Goal: Entertainment & Leisure: Consume media (video, audio)

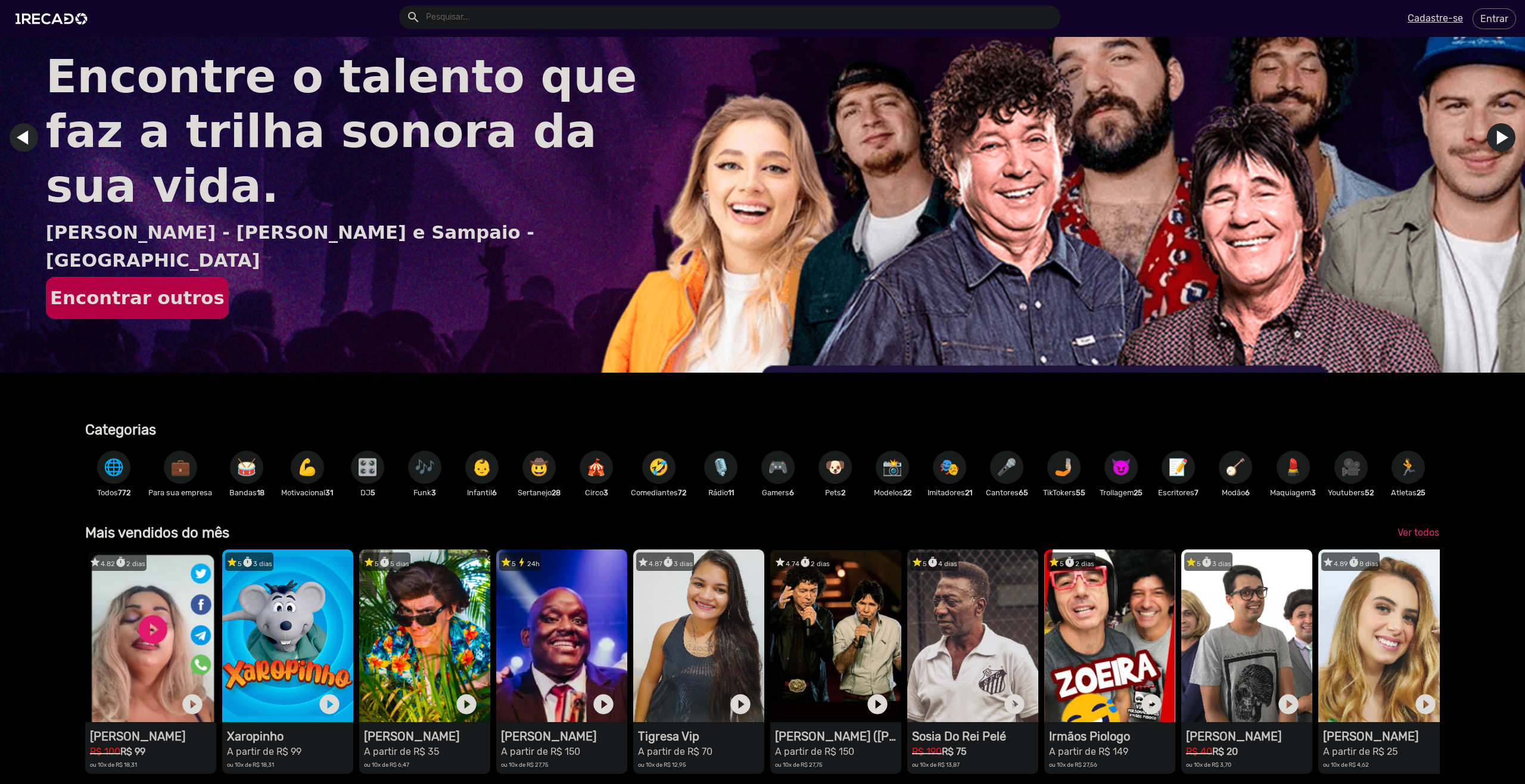
scroll to position [238, 0]
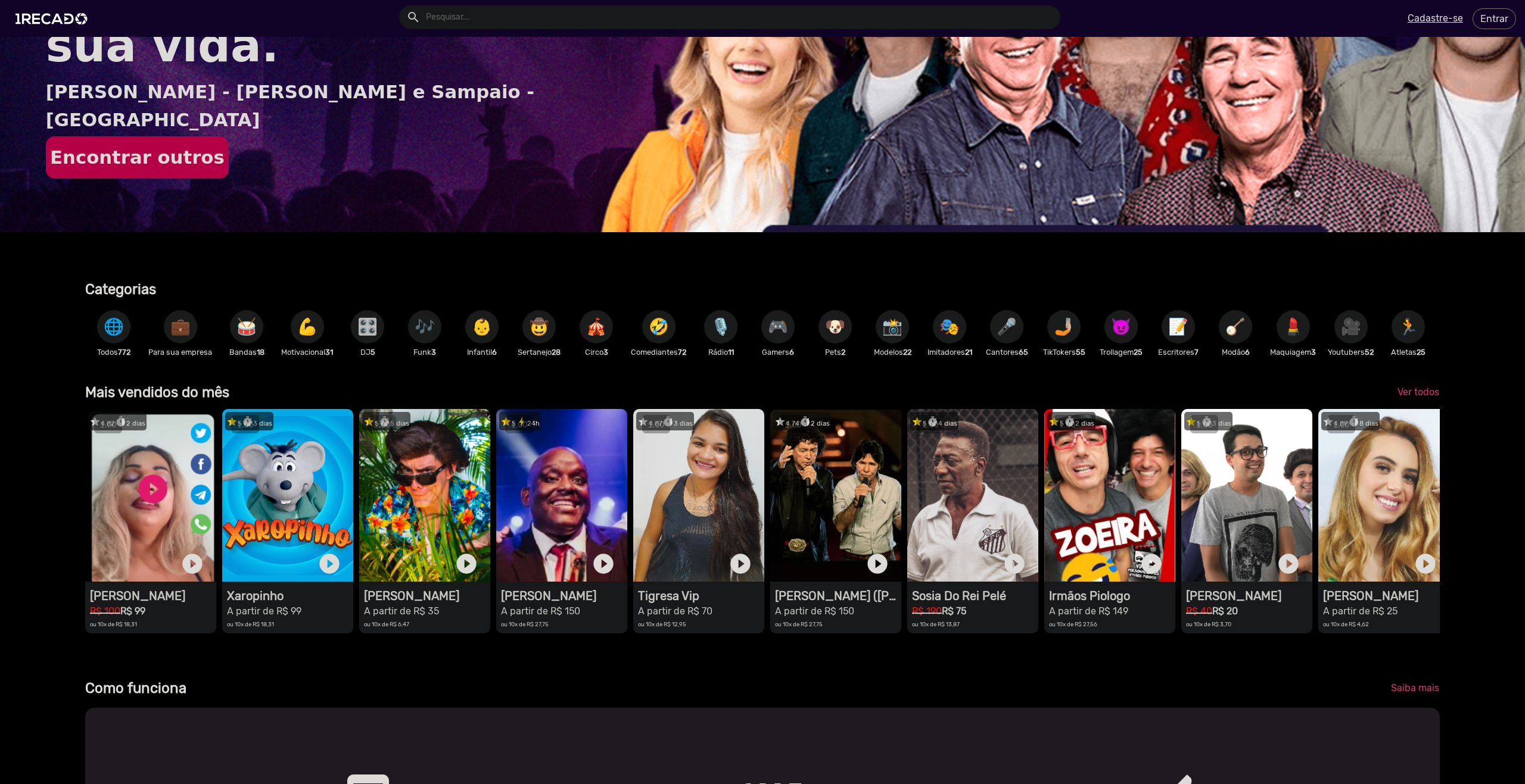
click at [420, 332] on span "🎶" at bounding box center [425, 327] width 20 height 33
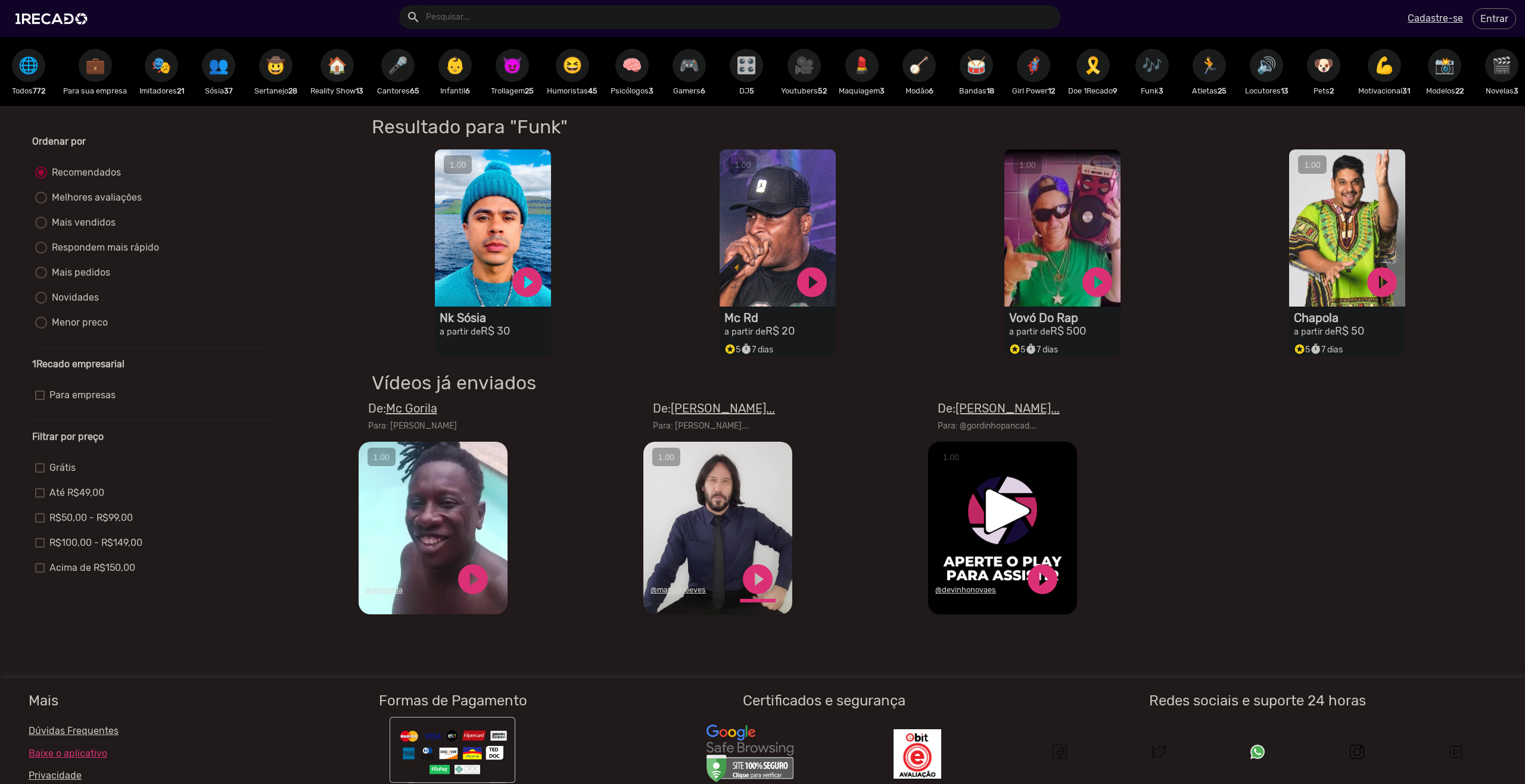
click at [752, 584] on link "play_circle_filled" at bounding box center [757, 578] width 35 height 35
click at [752, 590] on link "pause_circle" at bounding box center [757, 578] width 35 height 35
click at [987, 534] on video "Seu navegador não reproduz vídeo em HTML5" at bounding box center [1003, 528] width 149 height 173
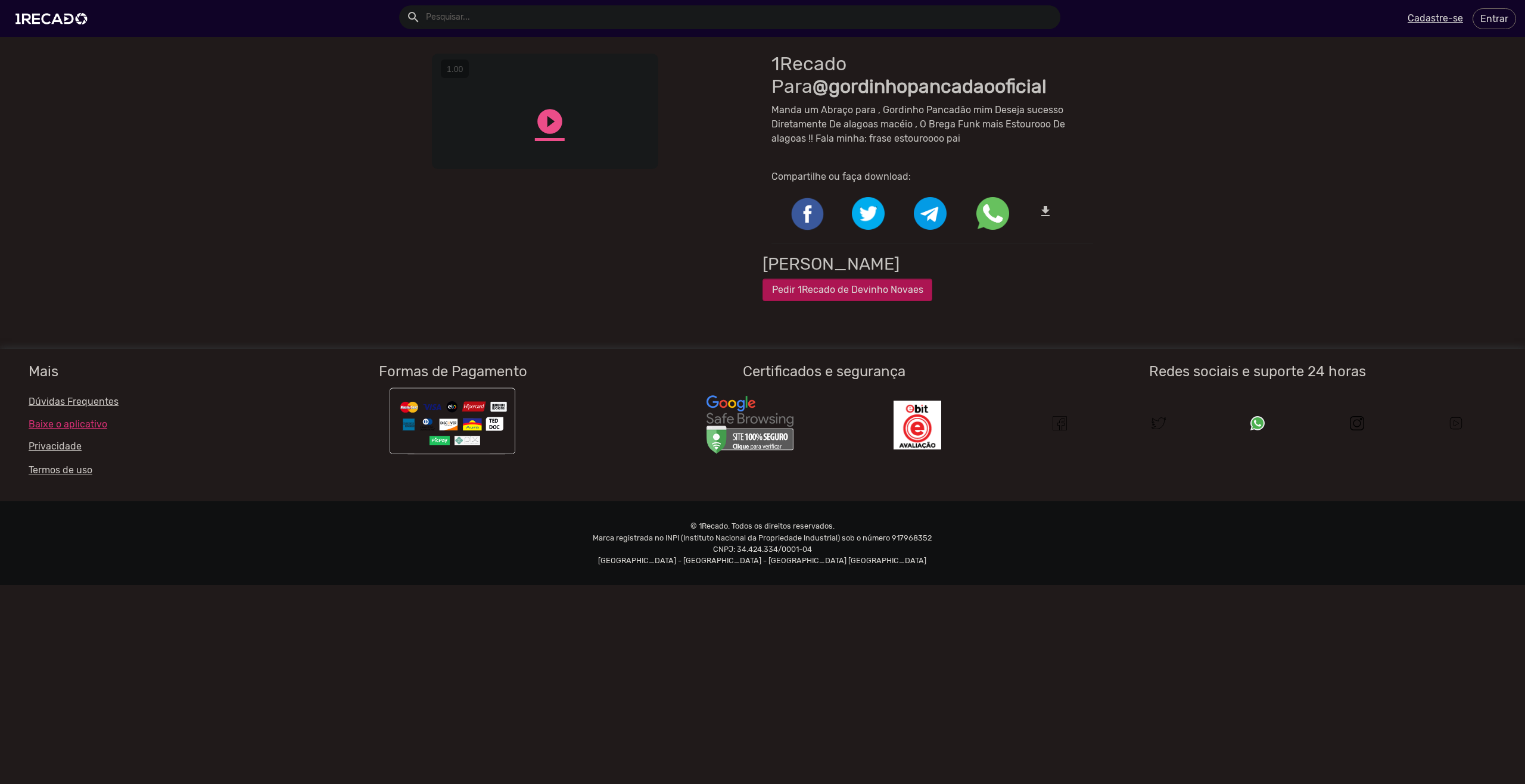
click at [549, 113] on link "play_circle_filled" at bounding box center [549, 121] width 30 height 30
click at [546, 137] on link "pause_circle" at bounding box center [549, 121] width 30 height 30
click at [45, 7] on img at bounding box center [54, 18] width 90 height 51
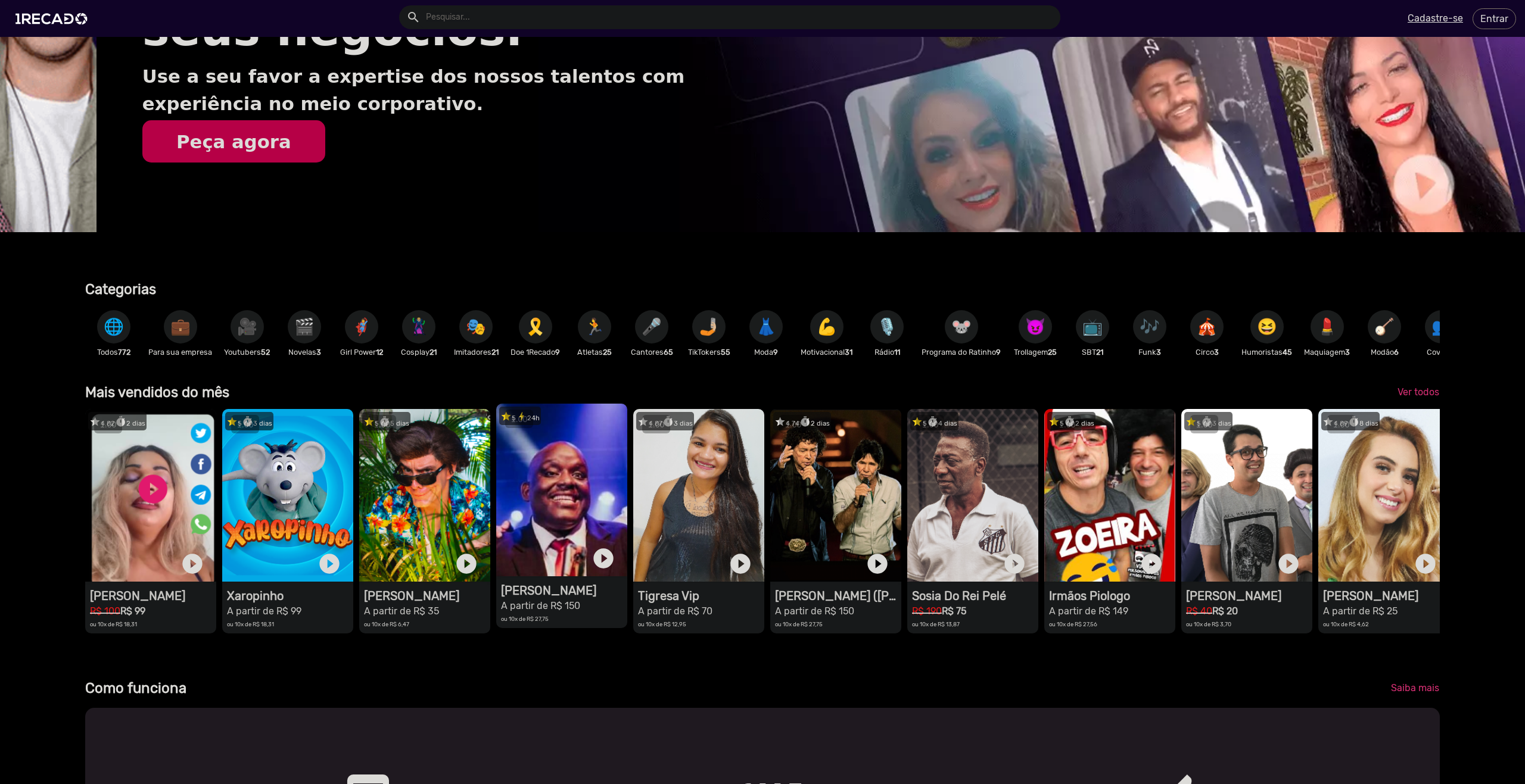
scroll to position [0, 1516]
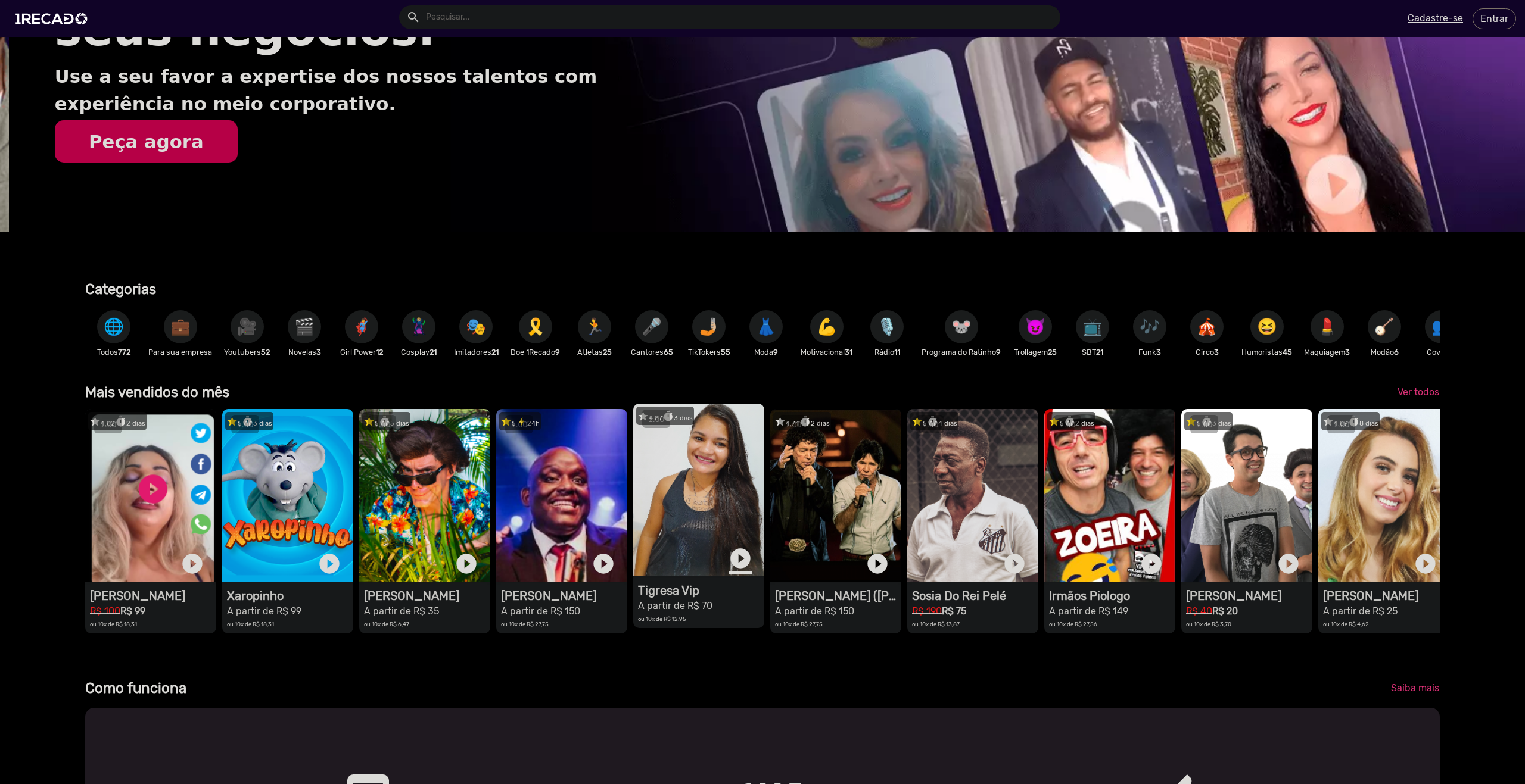
click at [740, 566] on link "play_circle_filled" at bounding box center [740, 558] width 24 height 24
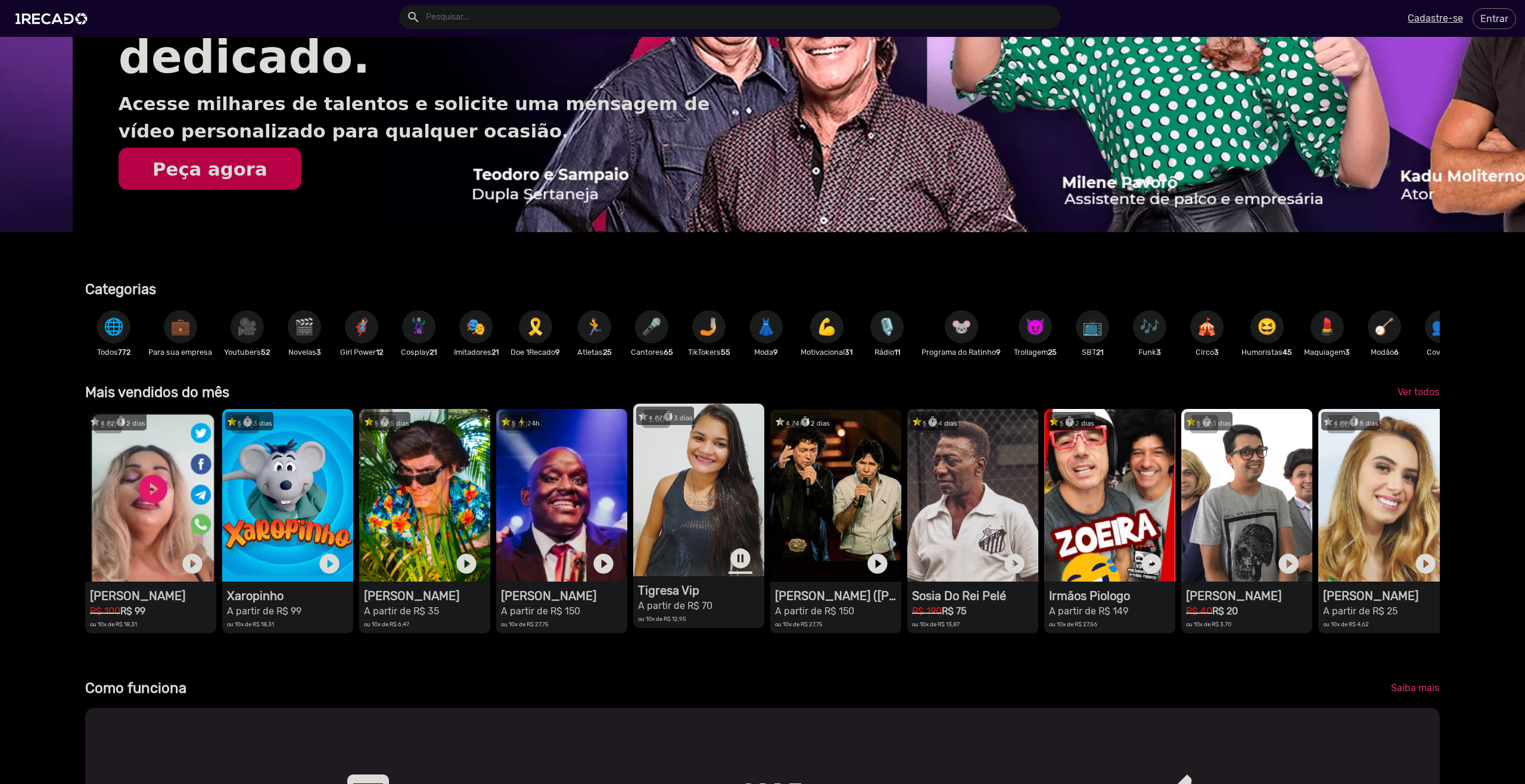
scroll to position [0, 3032]
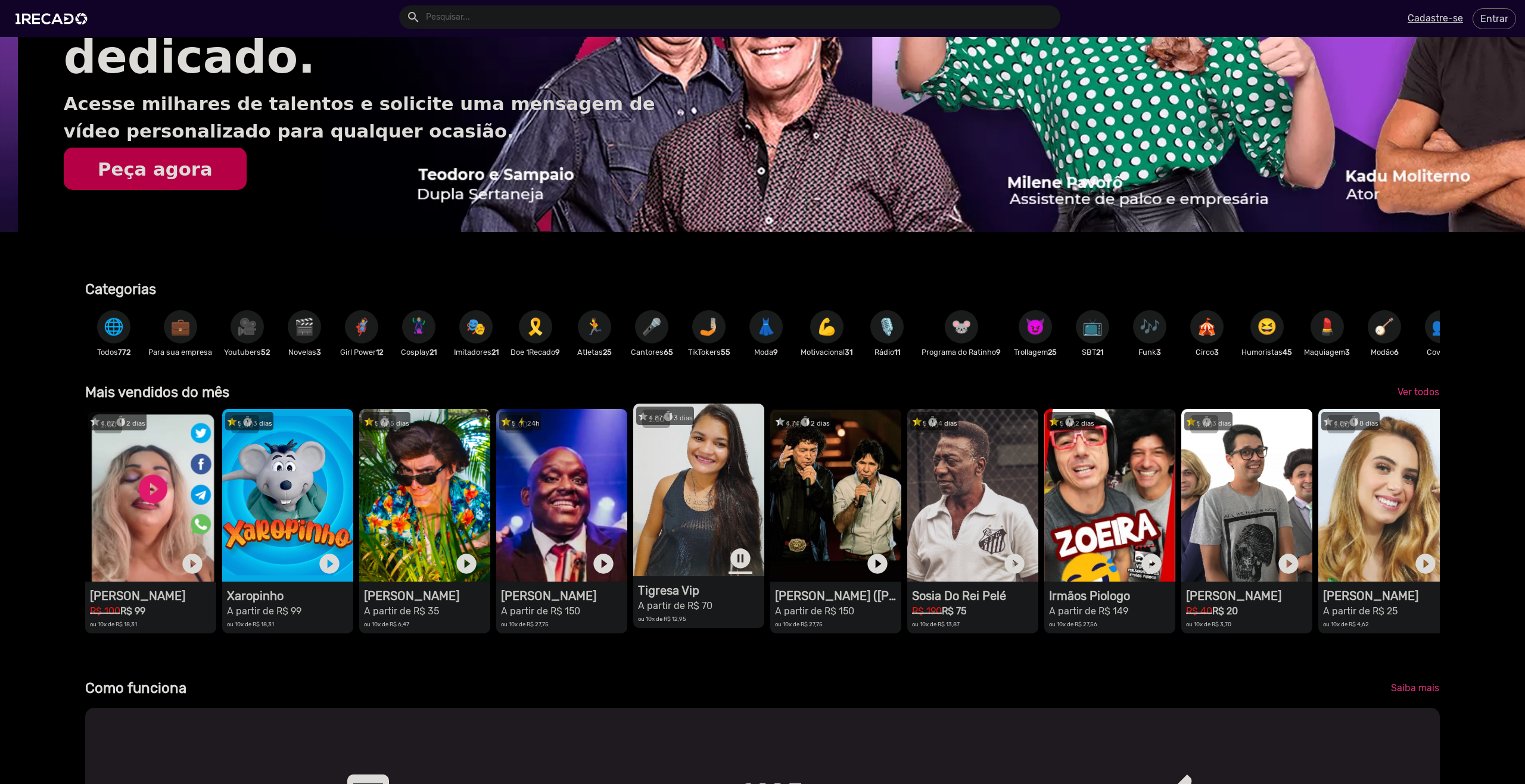
click at [737, 571] on link "pause_circle" at bounding box center [740, 558] width 24 height 24
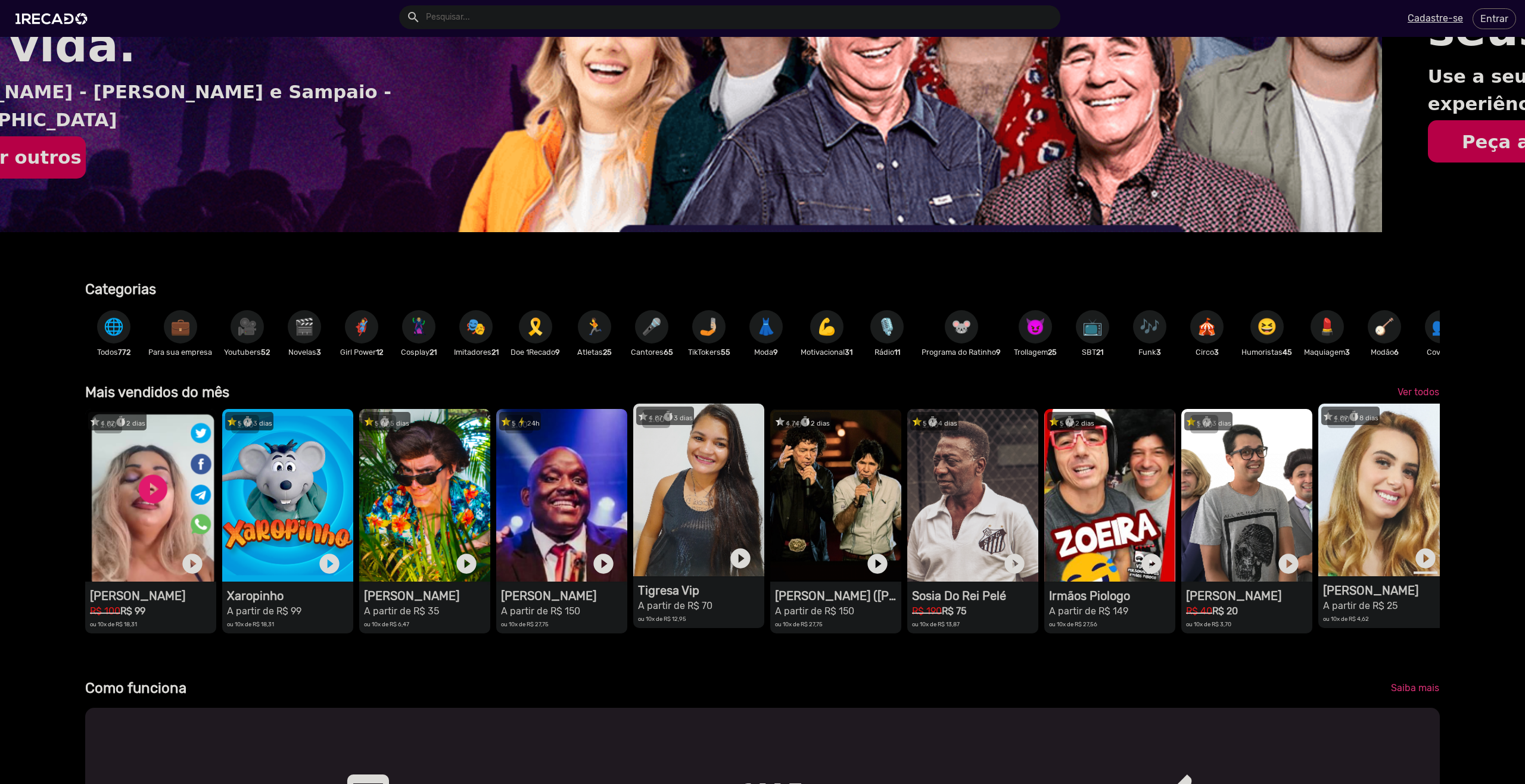
scroll to position [0, 0]
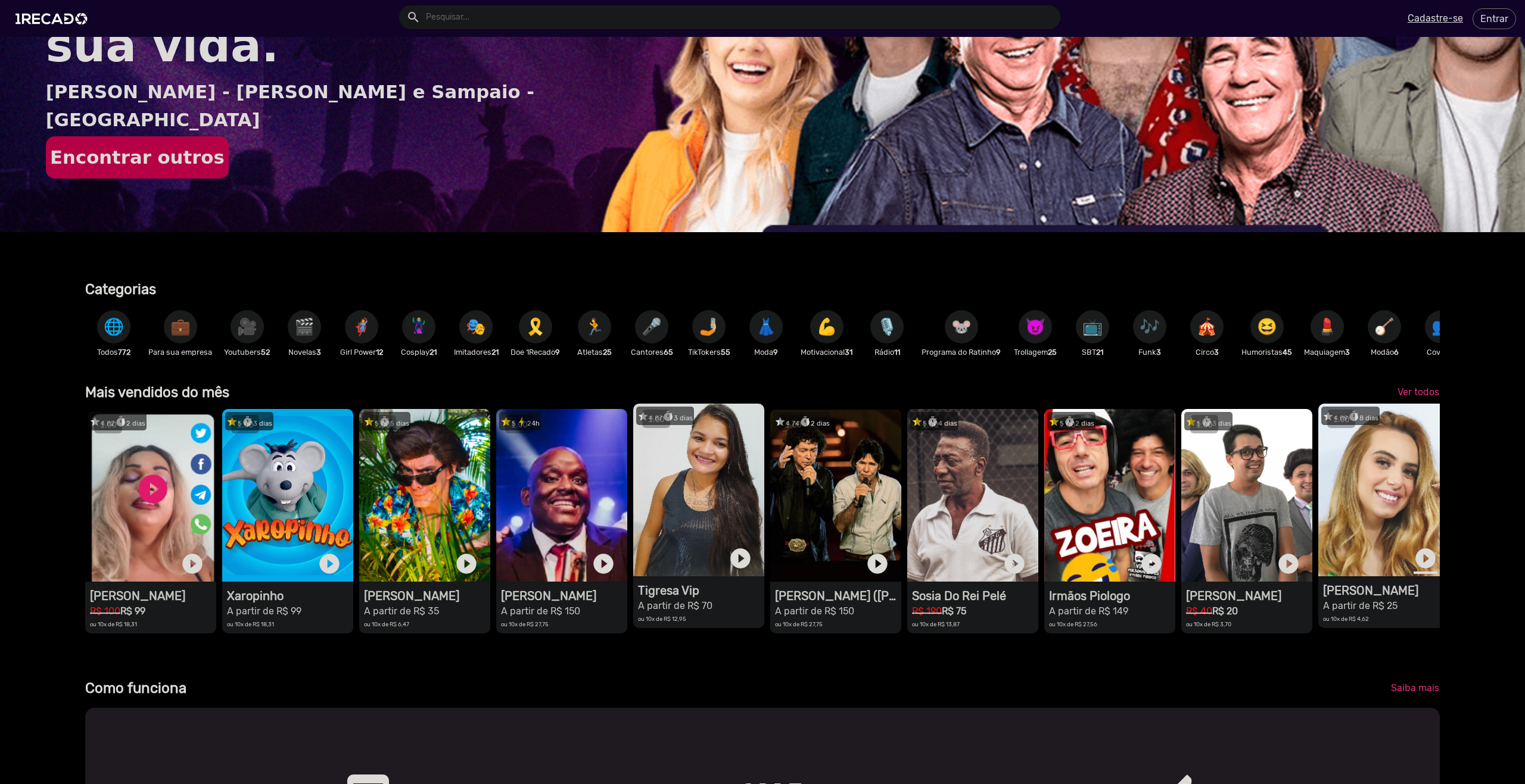
click at [1421, 567] on link "play_circle_filled" at bounding box center [1425, 558] width 24 height 24
click at [1410, 398] on span "Ver todos" at bounding box center [1419, 392] width 42 height 11
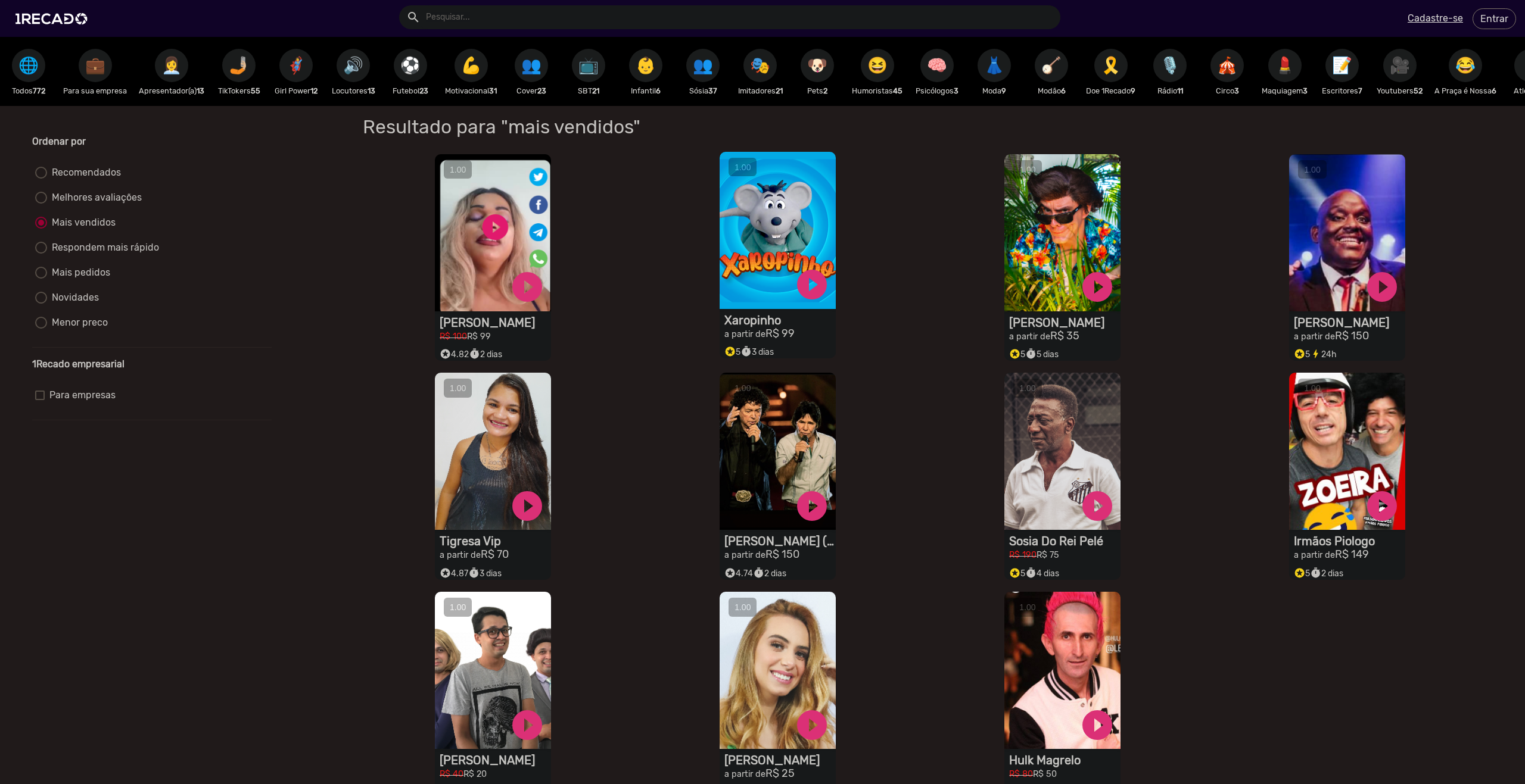
click at [551, 251] on video "S1RECADO vídeos dedicados para fãs e empresas" at bounding box center [492, 232] width 116 height 157
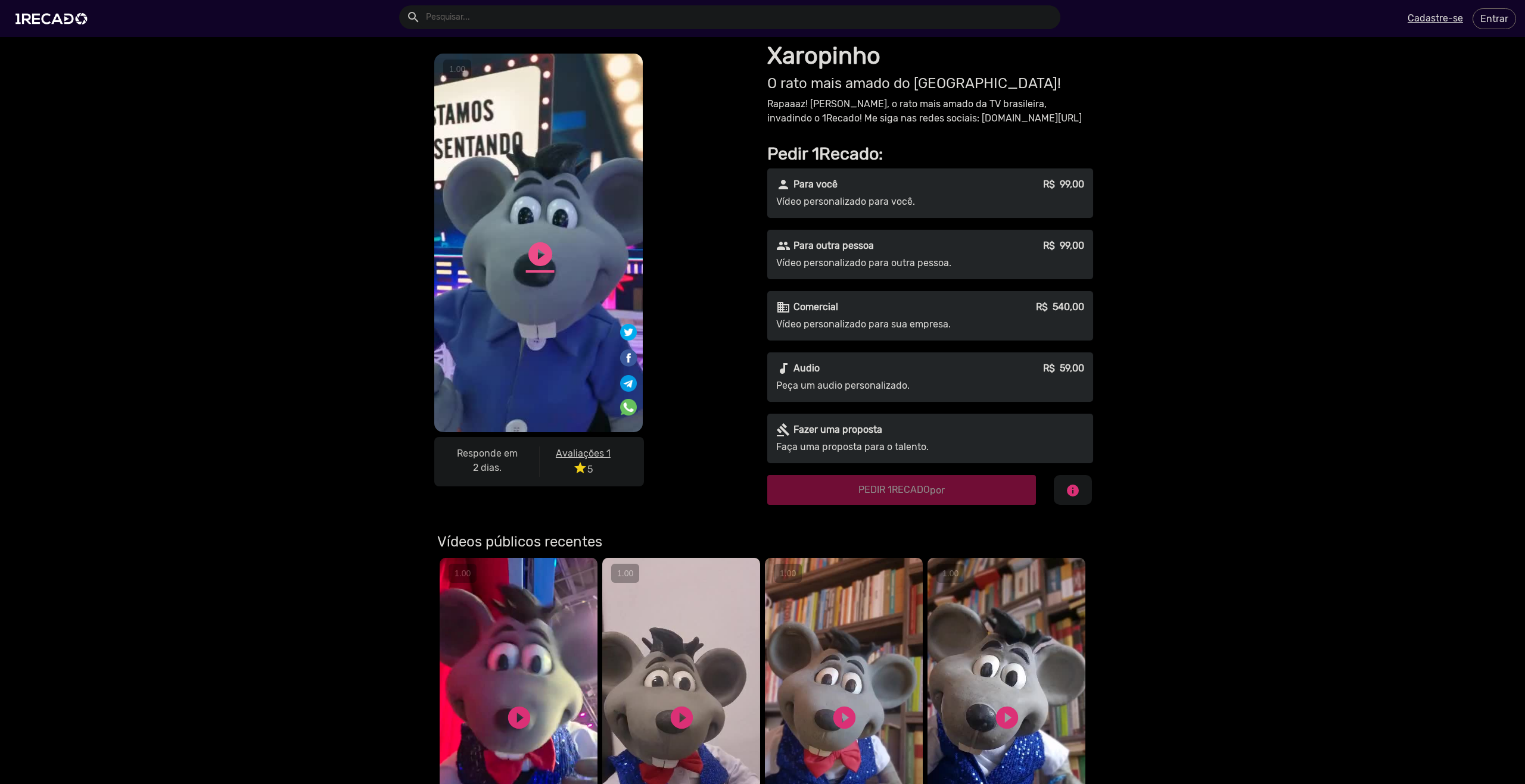
click at [545, 243] on link "play_circle_filled" at bounding box center [540, 254] width 29 height 29
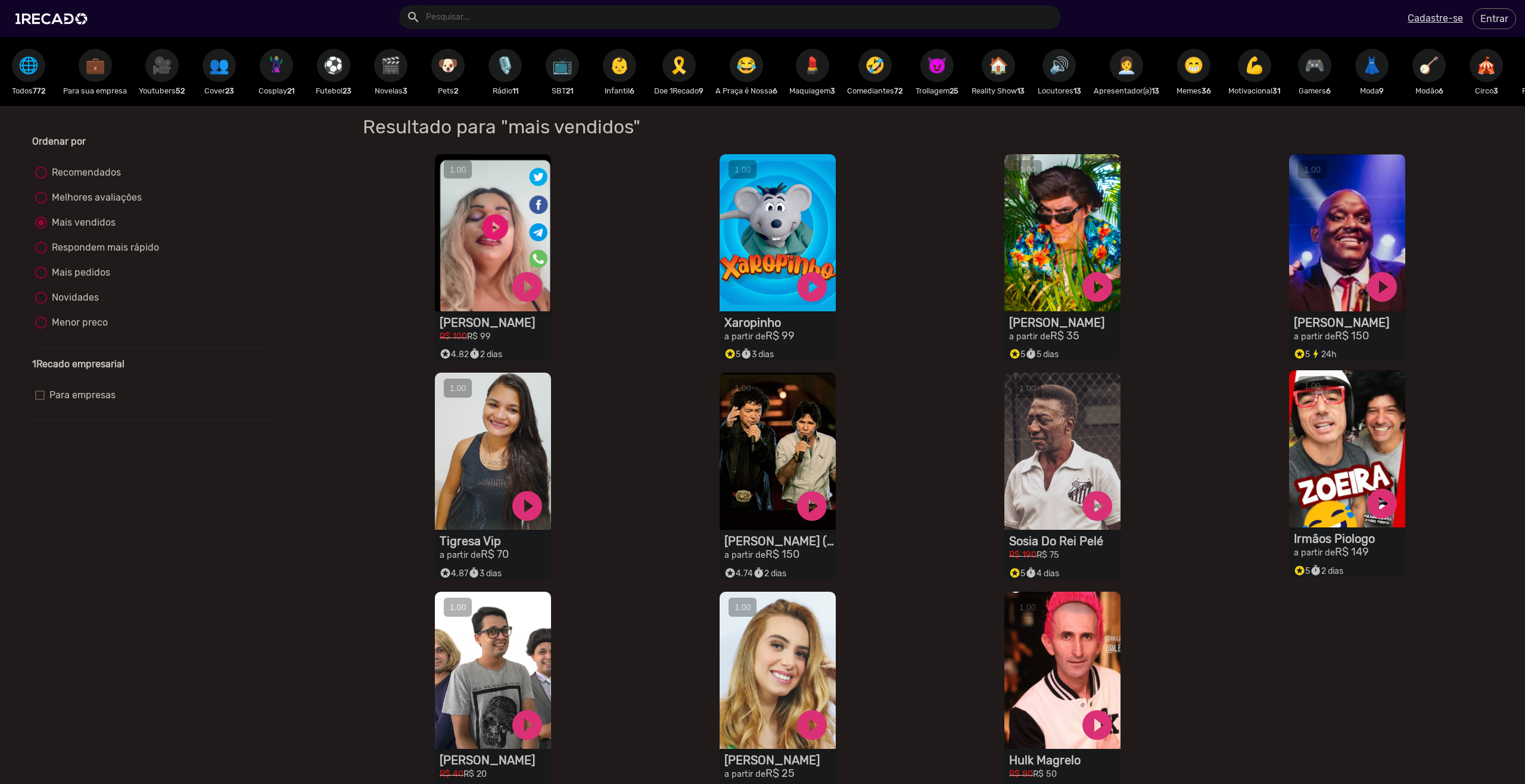
click at [551, 312] on video "S1RECADO vídeos dedicados para fãs e empresas" at bounding box center [492, 232] width 116 height 157
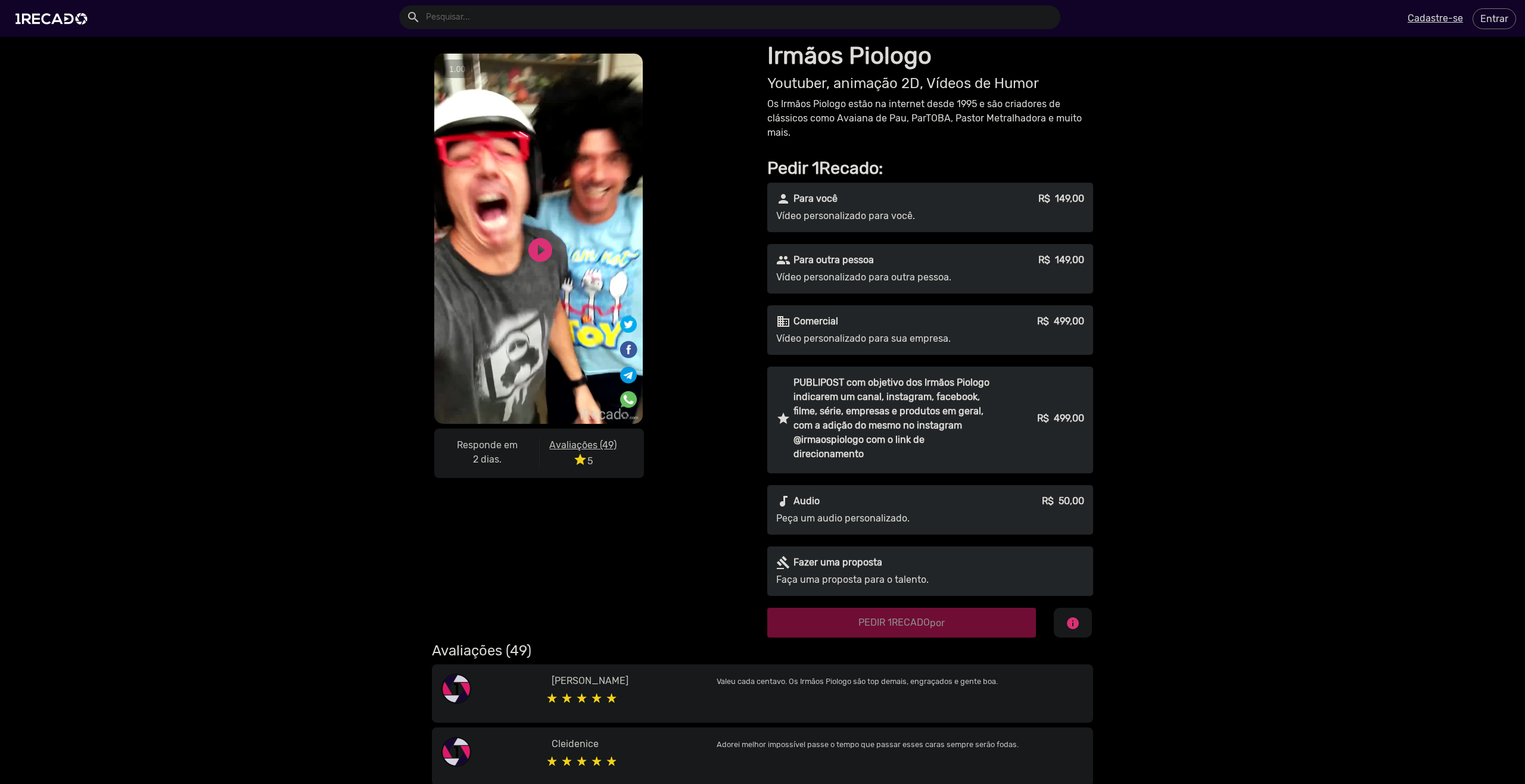
click at [978, 451] on p "PUBLIPOST com objetivo dos Irmãos Piologo indicarem um canal, instagram, facebo…" at bounding box center [892, 419] width 198 height 86
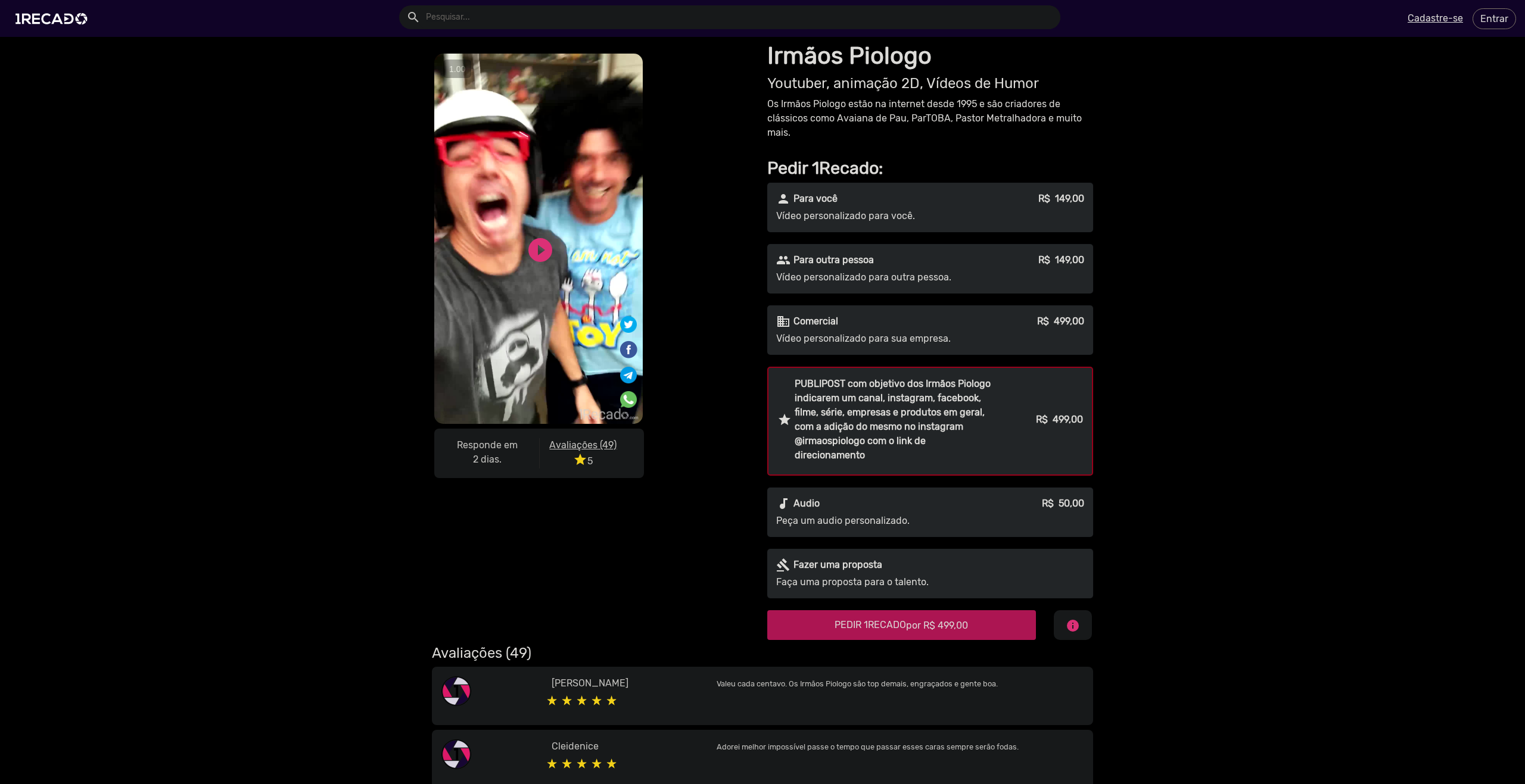
click at [892, 352] on div "business Comercial R$ 499,00 Vídeo personalizado para sua empresa." at bounding box center [929, 331] width 326 height 50
click at [880, 391] on p "PUBLIPOST com objetivo dos Irmãos Piologo indicarem um canal, instagram, facebo…" at bounding box center [892, 422] width 198 height 86
click at [509, 192] on video "S1RECADO vídeos dedicados para fãs e empresas" at bounding box center [538, 238] width 208 height 370
click at [532, 249] on link "play_circle_filled" at bounding box center [540, 250] width 29 height 29
click at [534, 255] on link "pause_circle" at bounding box center [540, 250] width 29 height 29
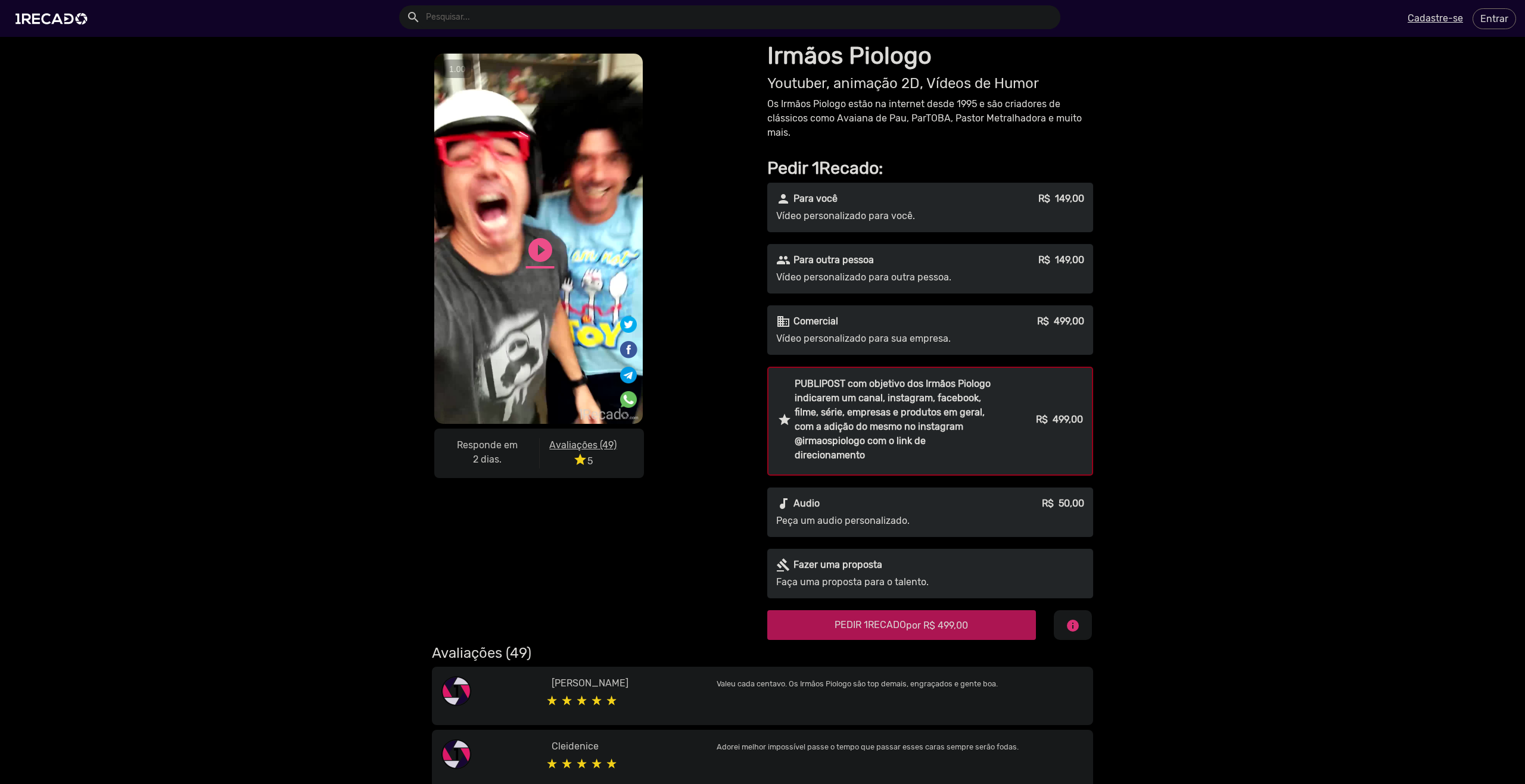
click at [530, 255] on link "play_circle_filled" at bounding box center [540, 250] width 29 height 29
click at [526, 249] on link "pause_circle" at bounding box center [540, 250] width 29 height 29
click at [59, 31] on img at bounding box center [54, 18] width 90 height 51
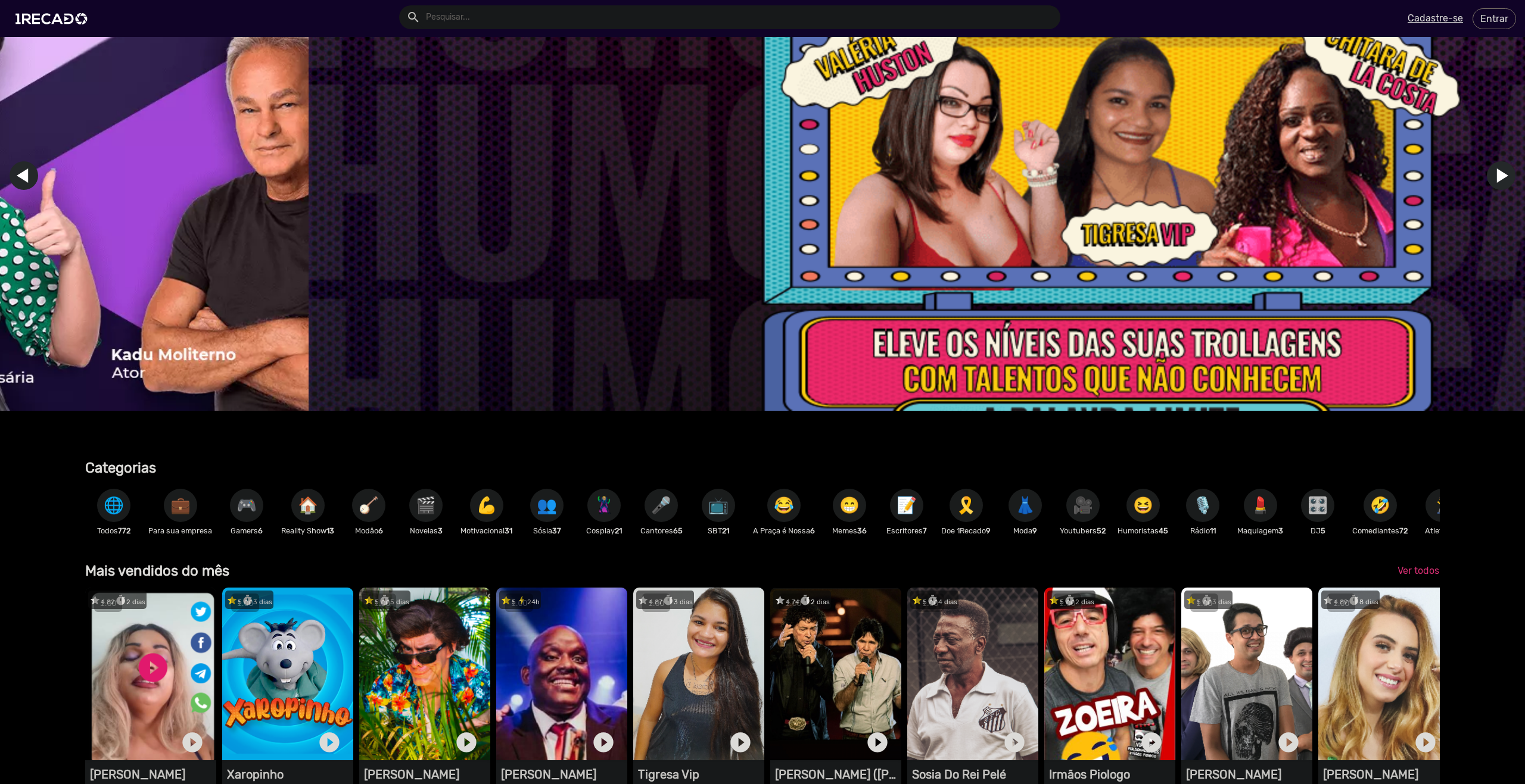
scroll to position [0, 4548]
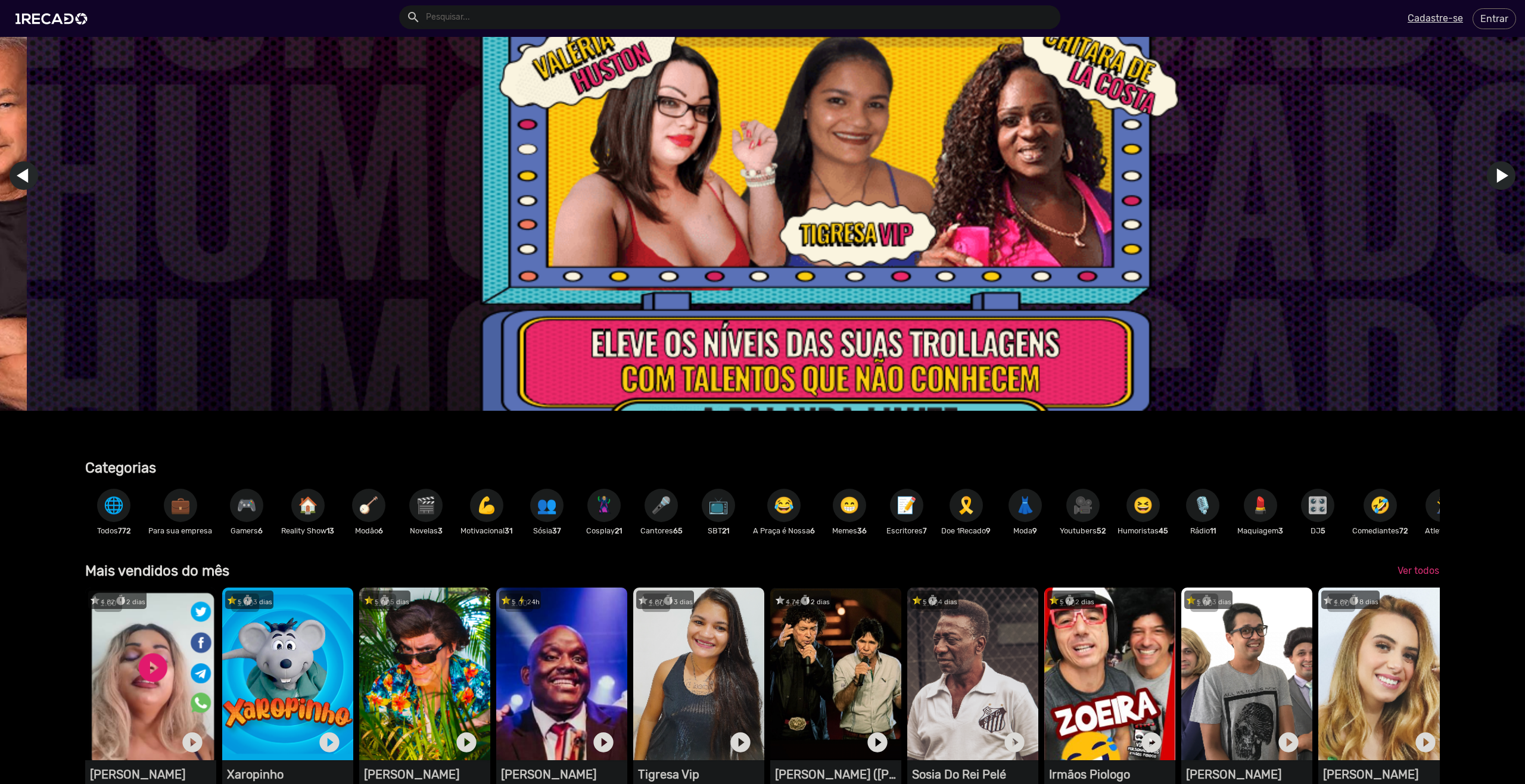
click at [115, 514] on span "🌐" at bounding box center [113, 505] width 20 height 33
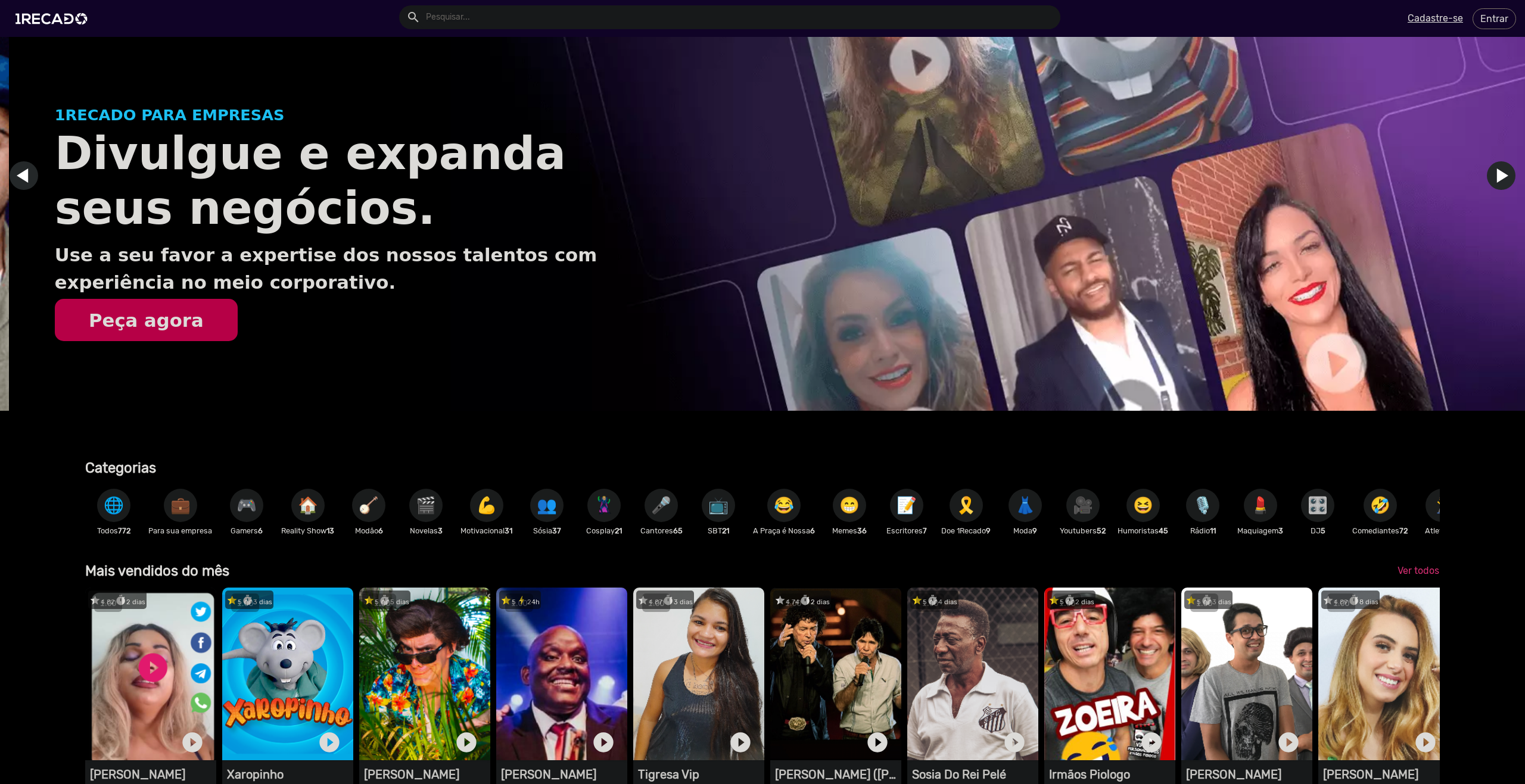
scroll to position [358, 0]
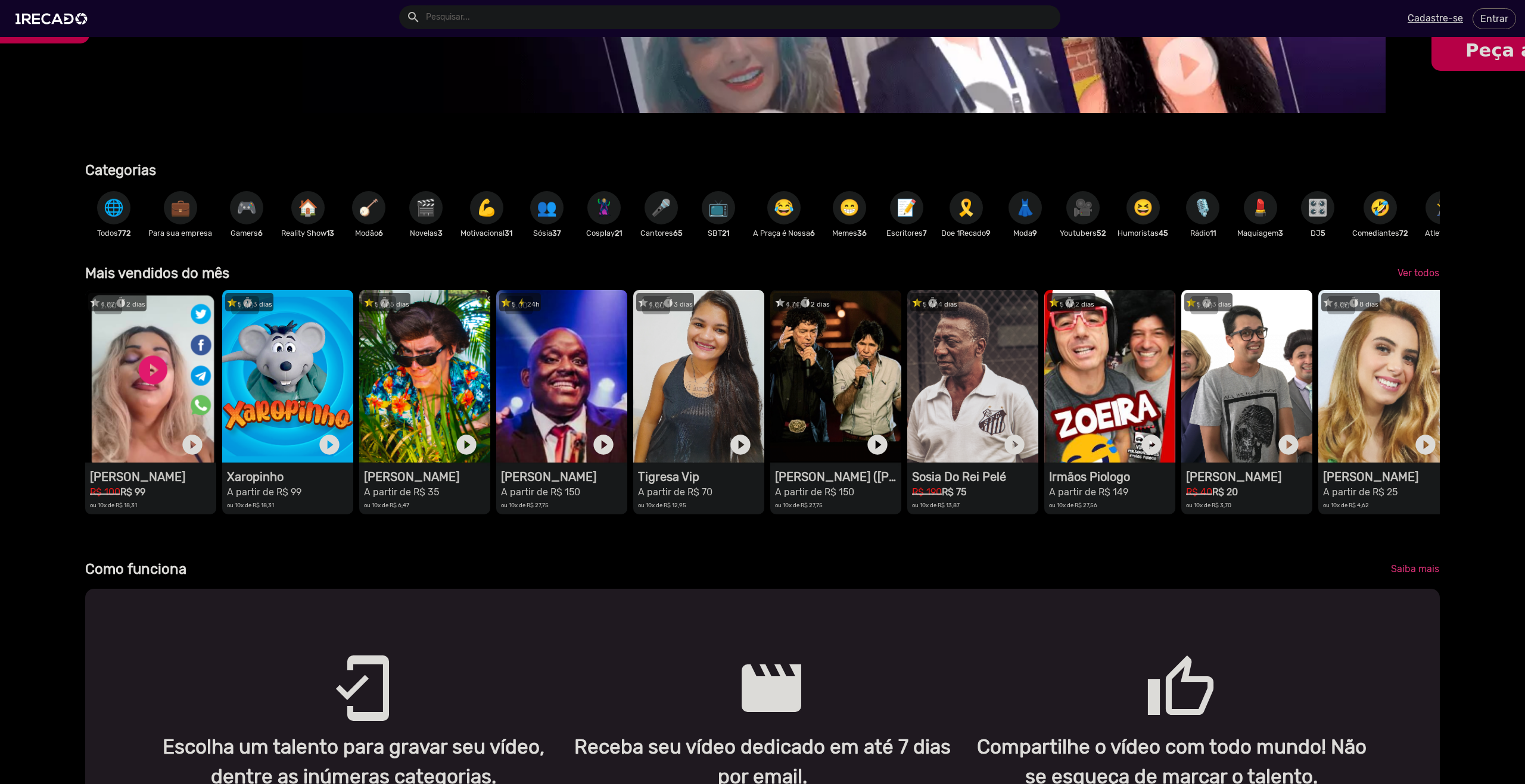
click at [1107, 530] on div "star 4.82 timer 2 dias 1RECADO vídeos dedicados para fãs e empresas play_circle…" at bounding box center [762, 406] width 1355 height 246
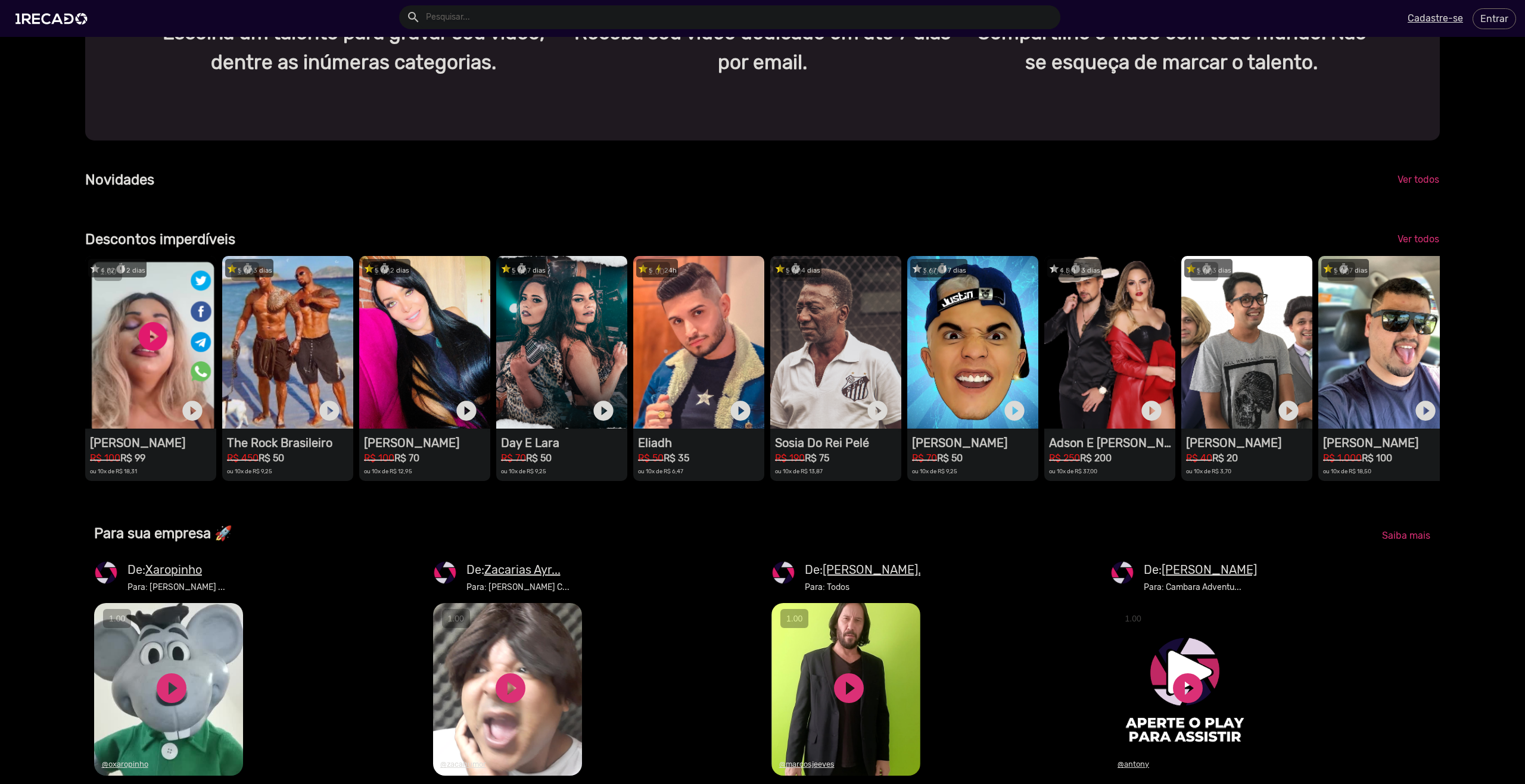
scroll to position [0, 4548]
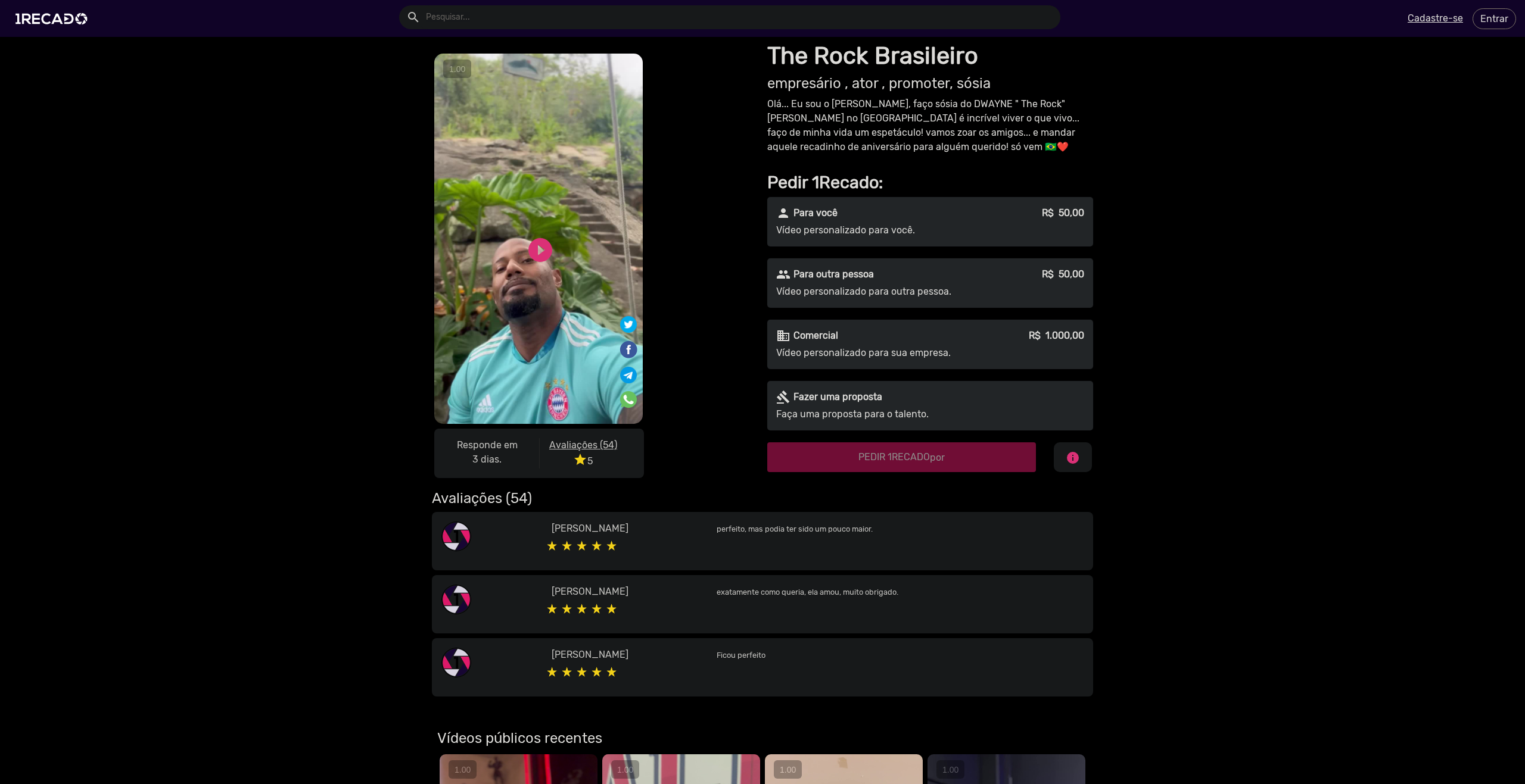
click at [520, 311] on video "S1RECADO vídeos dedicados para fãs e empresas" at bounding box center [538, 238] width 208 height 370
click at [538, 268] on video "S1RECADO vídeos dedicados para fãs e empresas" at bounding box center [538, 238] width 208 height 370
click at [537, 252] on link "play_circle_filled" at bounding box center [540, 250] width 29 height 29
click at [537, 253] on link "pause_circle" at bounding box center [540, 250] width 29 height 29
click at [534, 244] on link "play_circle_filled" at bounding box center [540, 250] width 29 height 29
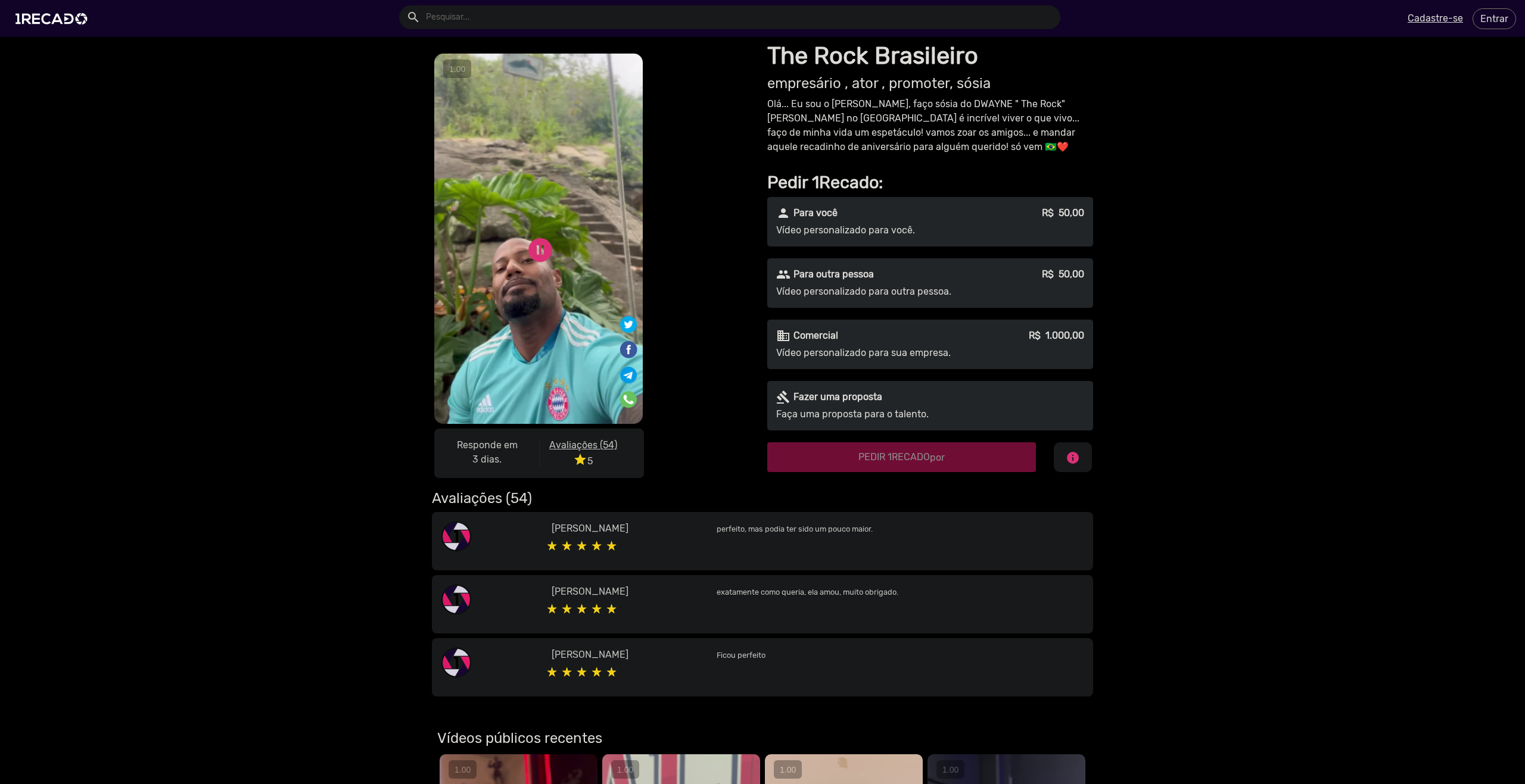
click at [565, 297] on video "S1RECADO vídeos dedicados para fãs e empresas" at bounding box center [538, 238] width 208 height 370
